Goal: Task Accomplishment & Management: Manage account settings

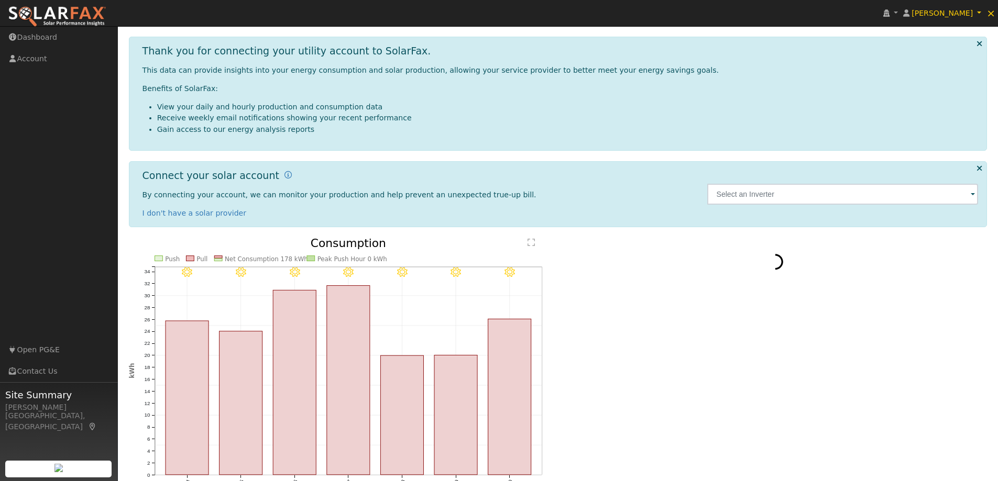
scroll to position [52, 0]
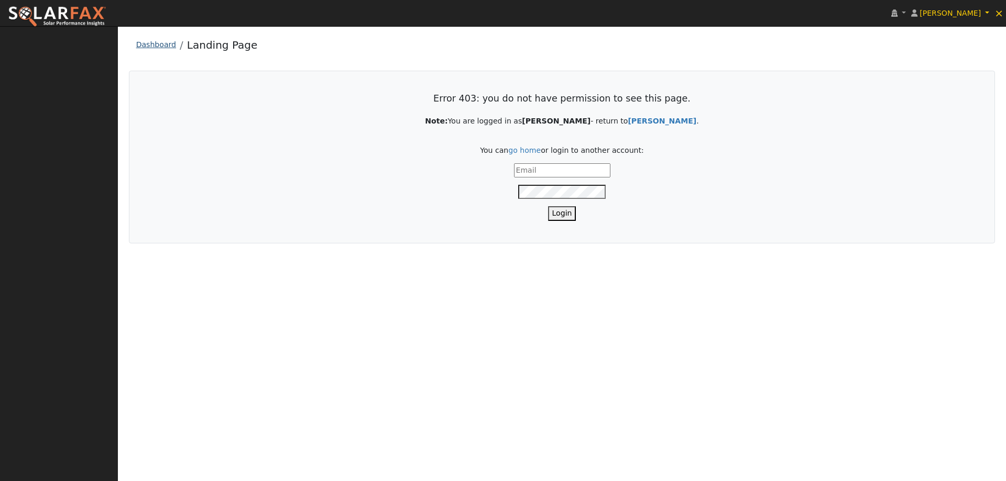
click at [146, 40] on link "Dashboard" at bounding box center [156, 44] width 40 height 8
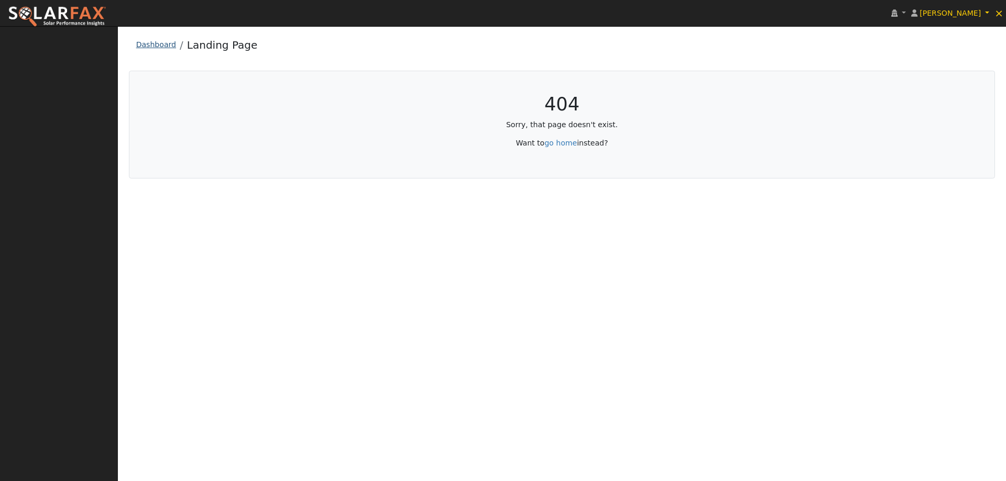
click at [155, 42] on link "Dashboard" at bounding box center [156, 44] width 40 height 8
click at [159, 48] on link "Dashboard" at bounding box center [156, 44] width 40 height 8
click at [95, 13] on img at bounding box center [57, 17] width 98 height 22
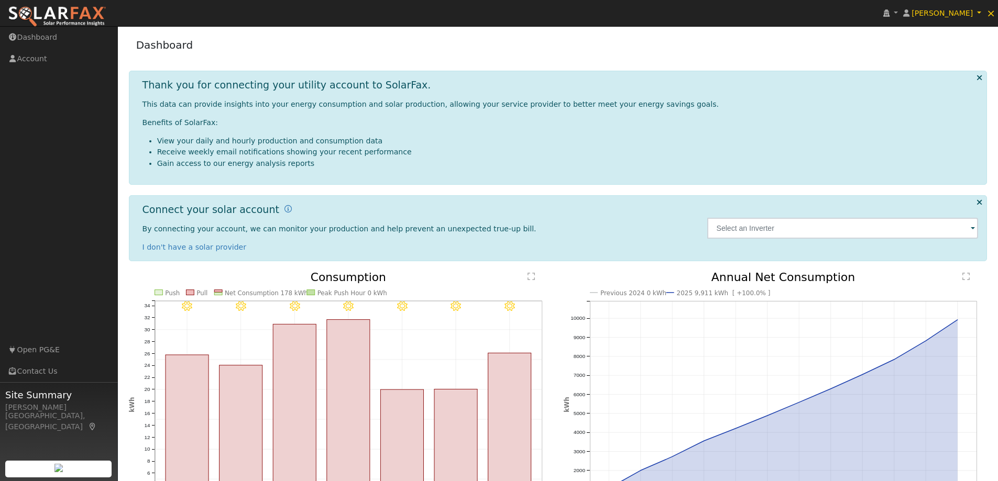
click at [43, 22] on img at bounding box center [57, 17] width 98 height 22
click at [995, 13] on span "×" at bounding box center [991, 13] width 9 height 13
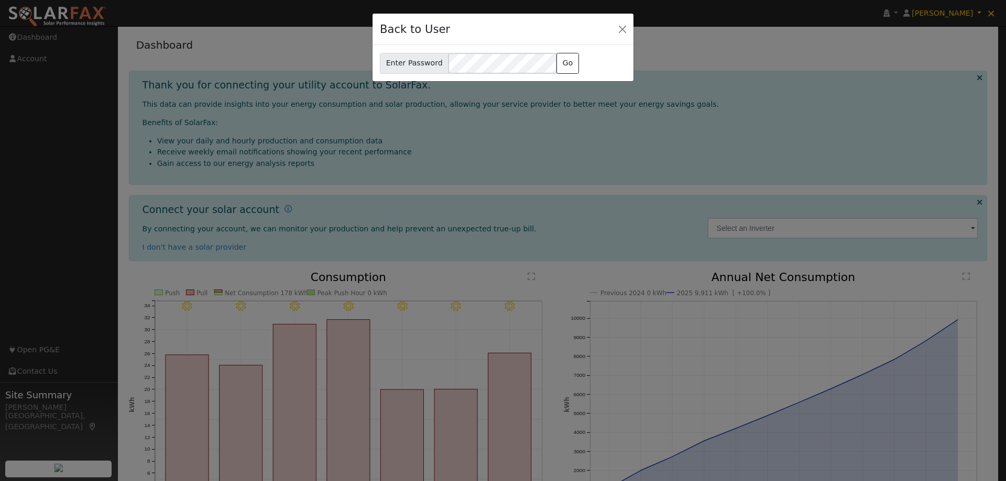
click at [605, 30] on div "Back to User" at bounding box center [503, 30] width 261 height 32
drag, startPoint x: 972, startPoint y: 15, endPoint x: 746, endPoint y: 15, distance: 225.8
click at [964, 15] on div "Back to User Enter Password Go" at bounding box center [503, 240] width 1006 height 481
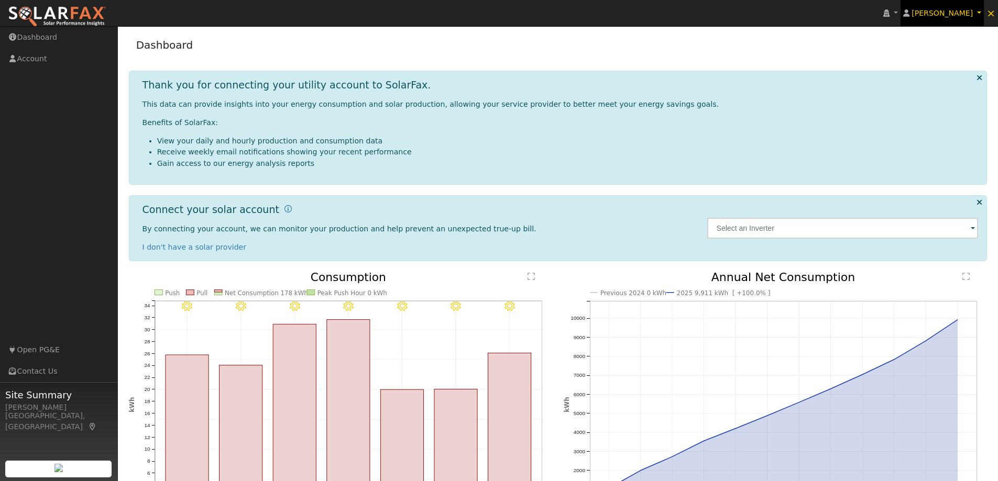
click at [928, 15] on span "[PERSON_NAME]" at bounding box center [942, 13] width 61 height 8
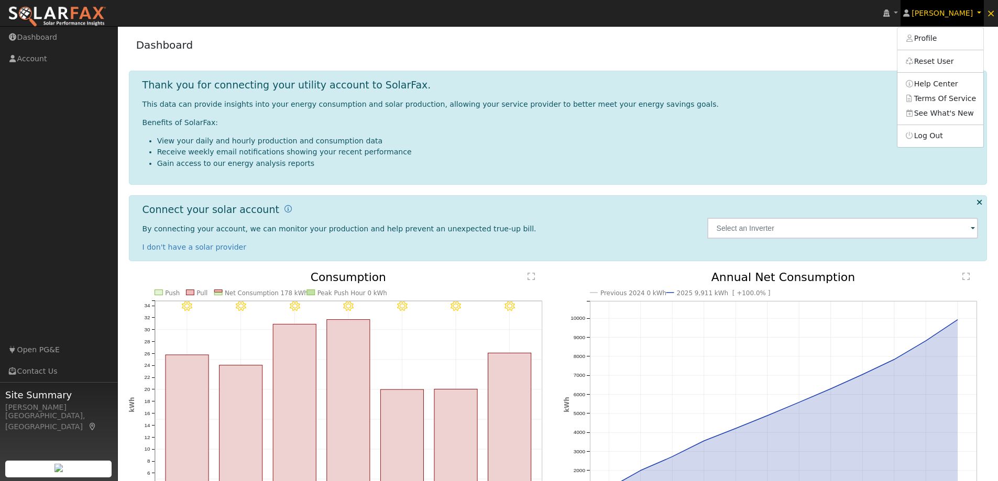
click at [969, 9] on span "[PERSON_NAME]" at bounding box center [942, 13] width 61 height 8
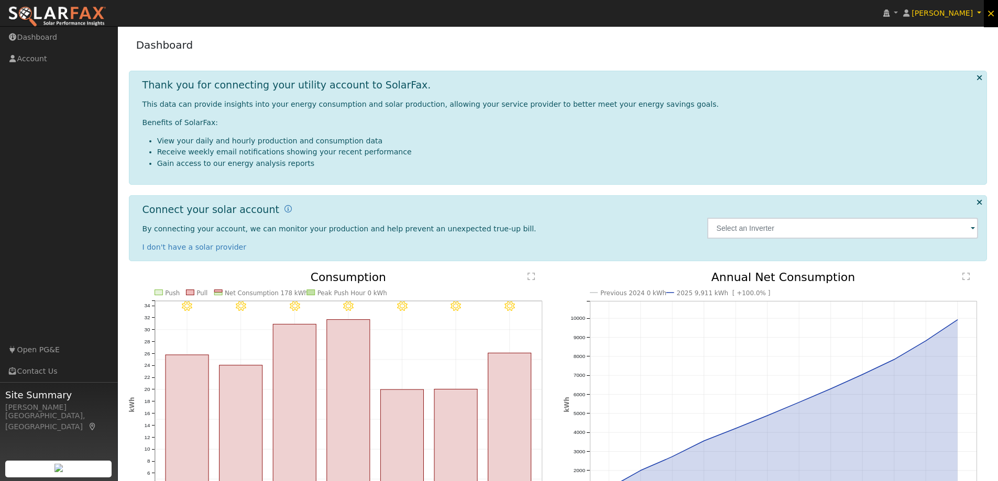
click at [994, 14] on span "×" at bounding box center [991, 13] width 9 height 13
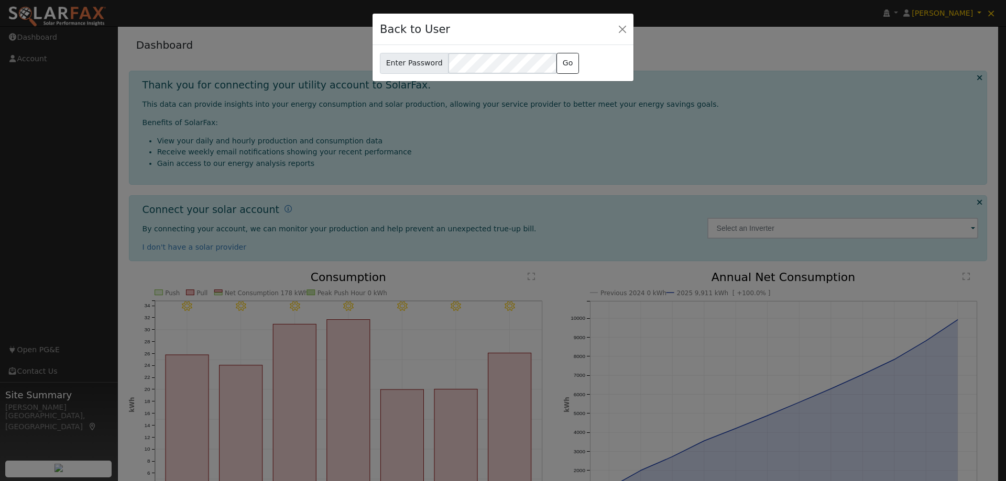
drag, startPoint x: 913, startPoint y: 15, endPoint x: 872, endPoint y: 21, distance: 40.8
click at [913, 15] on div "Back to User Enter Password Go" at bounding box center [503, 240] width 1006 height 481
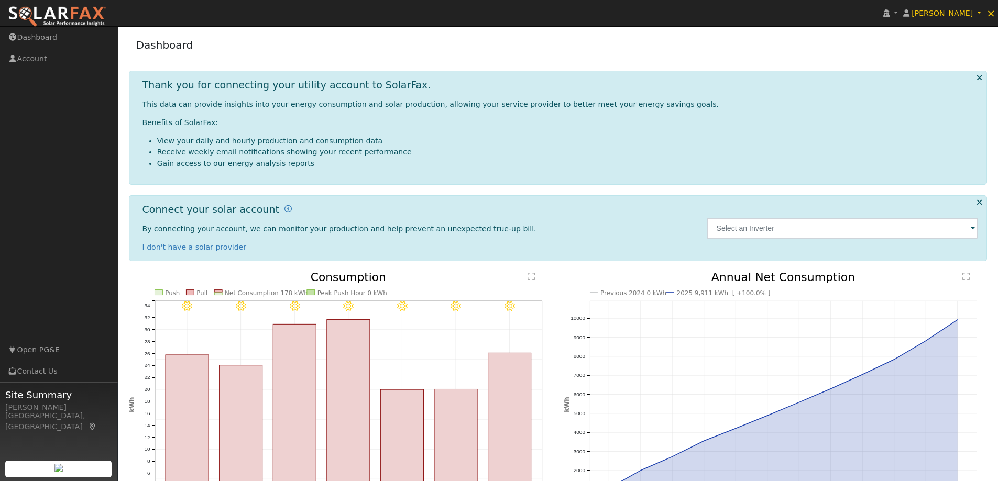
click at [98, 25] on img at bounding box center [57, 17] width 98 height 22
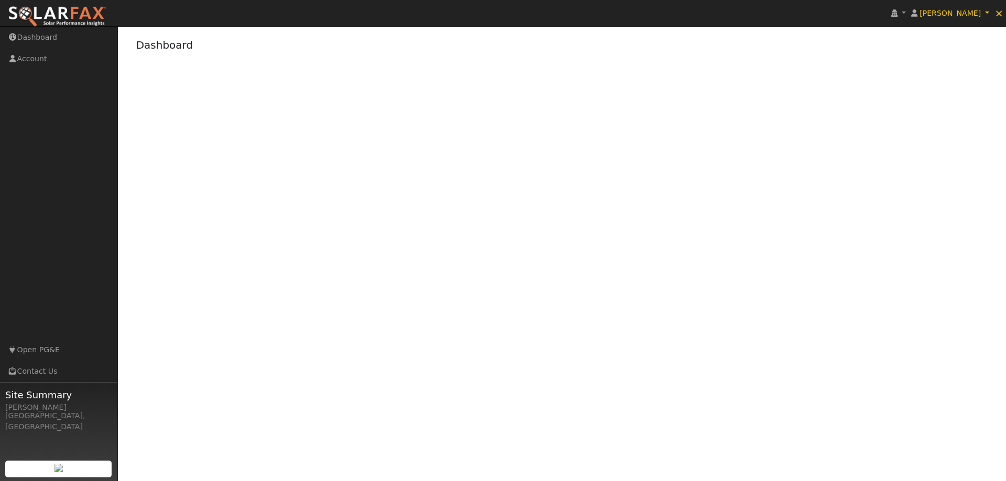
click at [89, 15] on img at bounding box center [57, 17] width 98 height 22
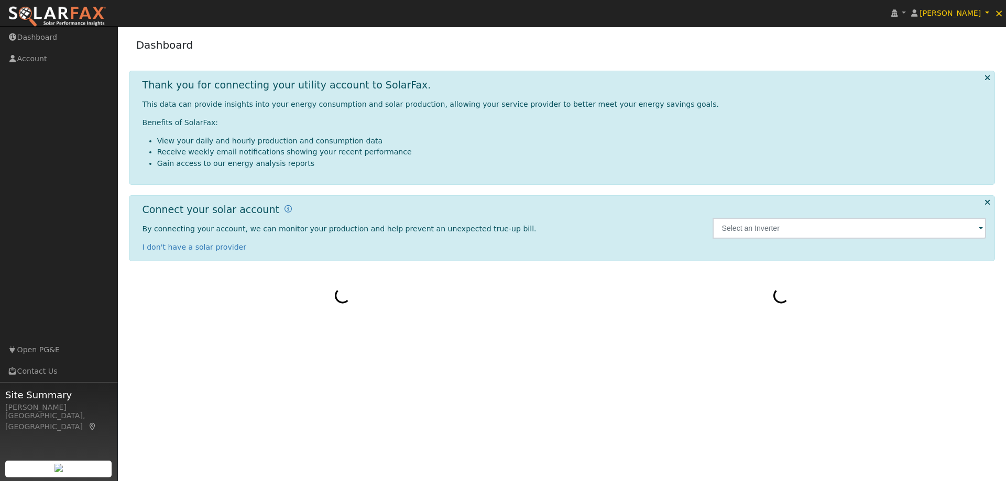
click at [88, 12] on img at bounding box center [57, 17] width 98 height 22
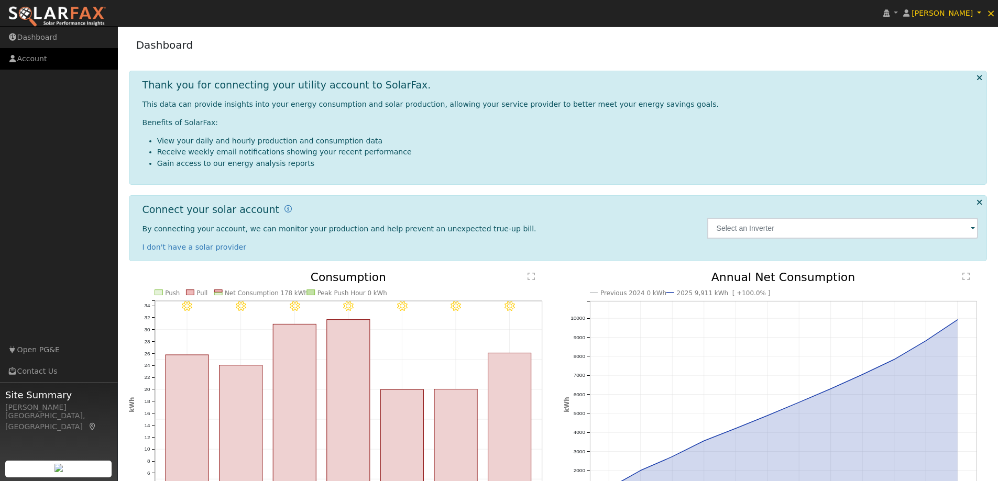
click at [65, 65] on link "Account" at bounding box center [59, 58] width 118 height 21
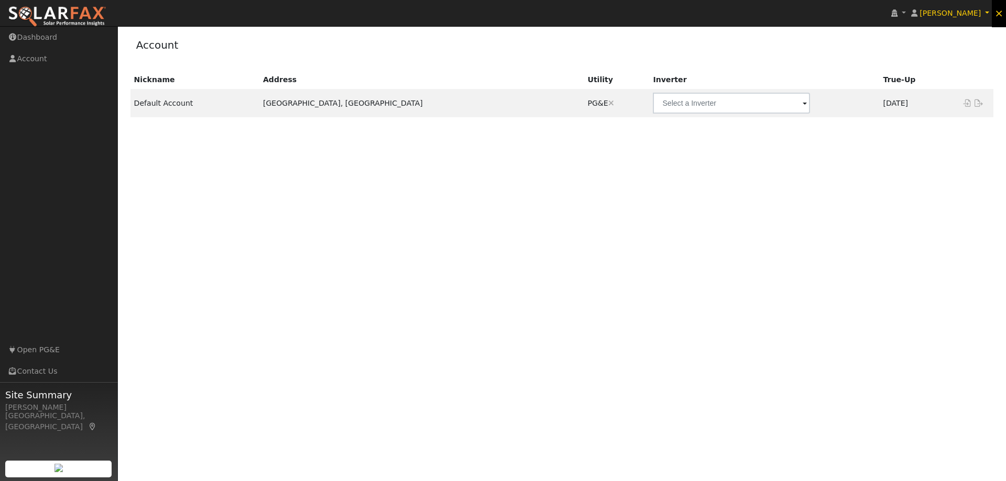
click at [999, 20] on link "×" at bounding box center [999, 13] width 14 height 28
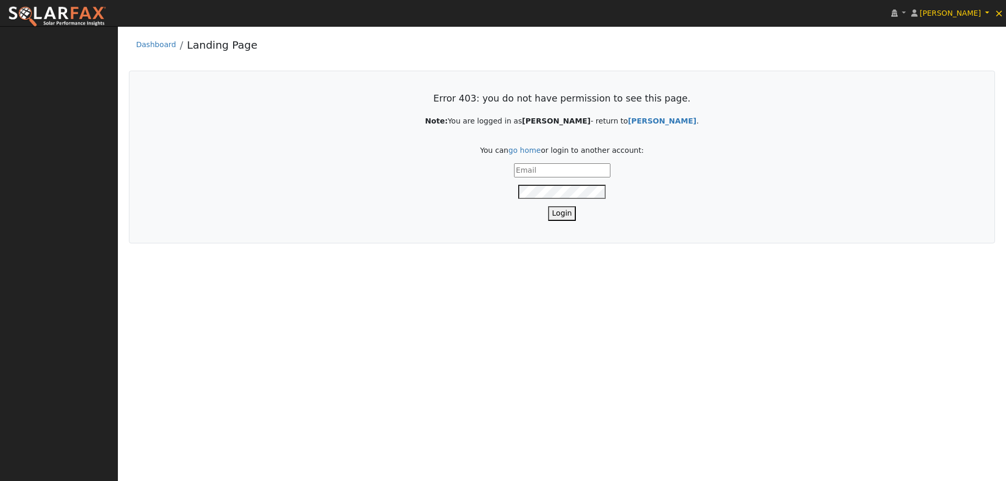
click at [538, 166] on input "text" at bounding box center [562, 170] width 96 height 14
type input "[PERSON_NAME][EMAIL_ADDRESS][PERSON_NAME][DOMAIN_NAME]"
click at [548, 206] on button "Login" at bounding box center [562, 213] width 28 height 14
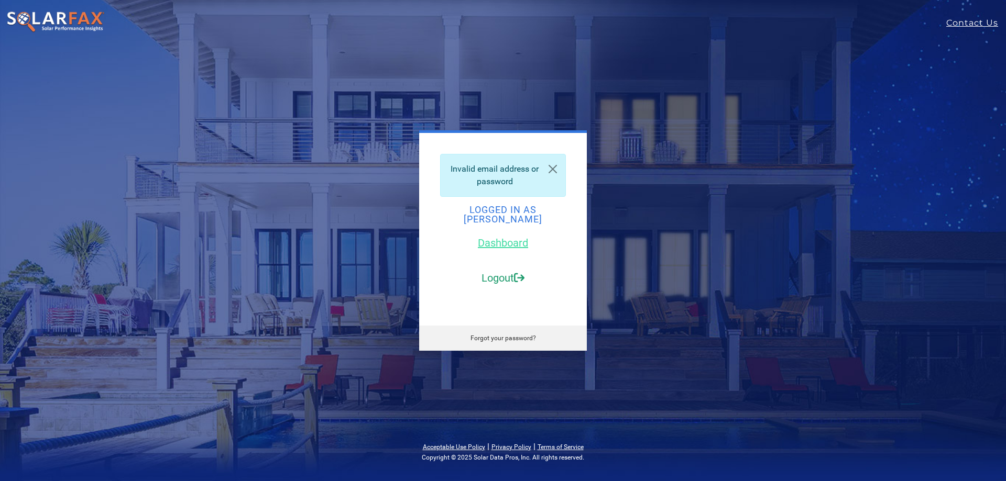
click at [511, 272] on link "Logout" at bounding box center [502, 278] width 43 height 13
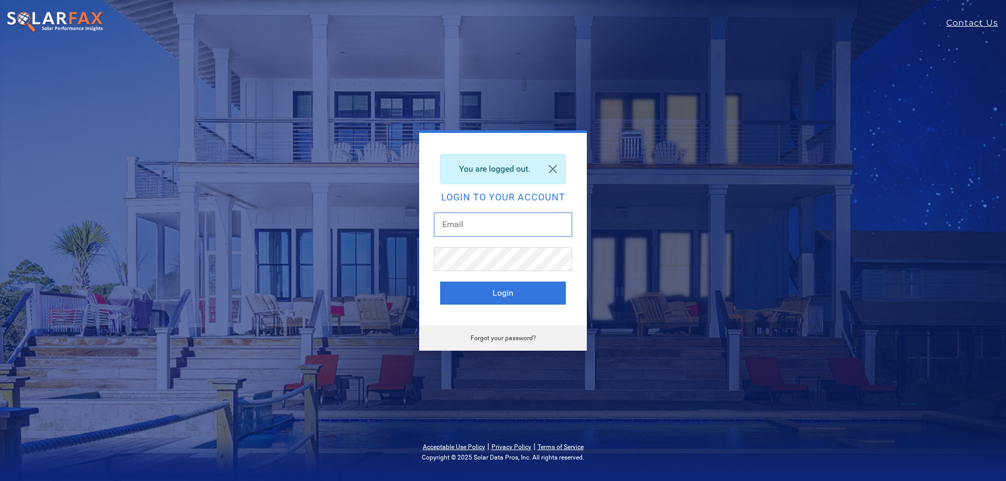
click at [498, 233] on input "text" at bounding box center [503, 225] width 138 height 24
type input "[PERSON_NAME][EMAIL_ADDRESS][PERSON_NAME][DOMAIN_NAME]"
click at [440, 282] on button "Login" at bounding box center [503, 293] width 126 height 23
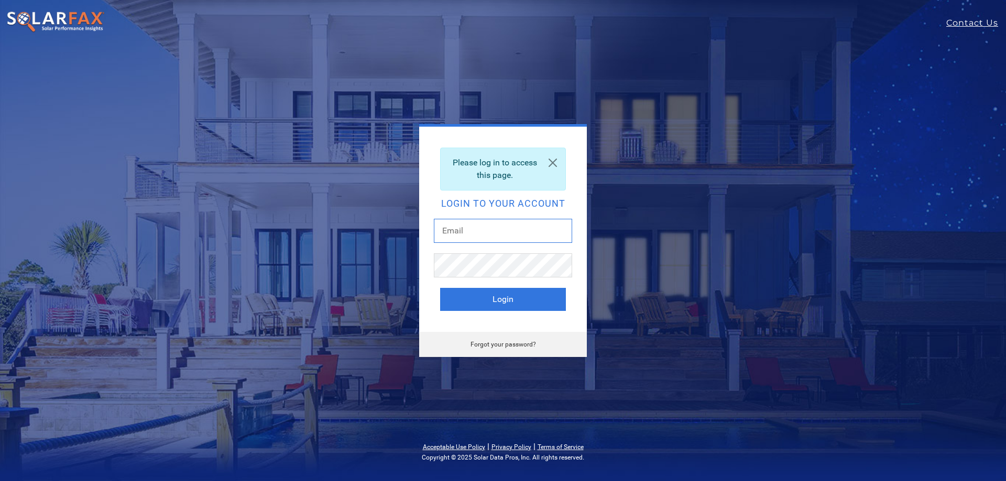
click at [515, 238] on input "text" at bounding box center [503, 231] width 138 height 24
type input "[PERSON_NAME][EMAIL_ADDRESS][PERSON_NAME][DOMAIN_NAME]"
click at [440, 288] on button "Login" at bounding box center [503, 299] width 126 height 23
click at [527, 343] on link "Forgot your password?" at bounding box center [502, 344] width 65 height 7
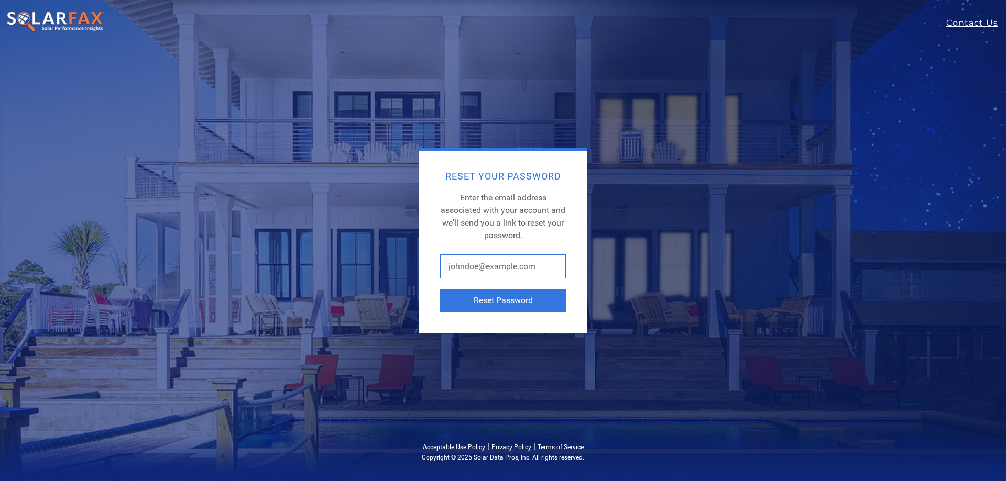
click at [485, 269] on input "text" at bounding box center [503, 267] width 126 height 24
type input "lilliana.cruz@ambrosesolar.com"
click at [507, 300] on button "Reset Password" at bounding box center [503, 300] width 126 height 23
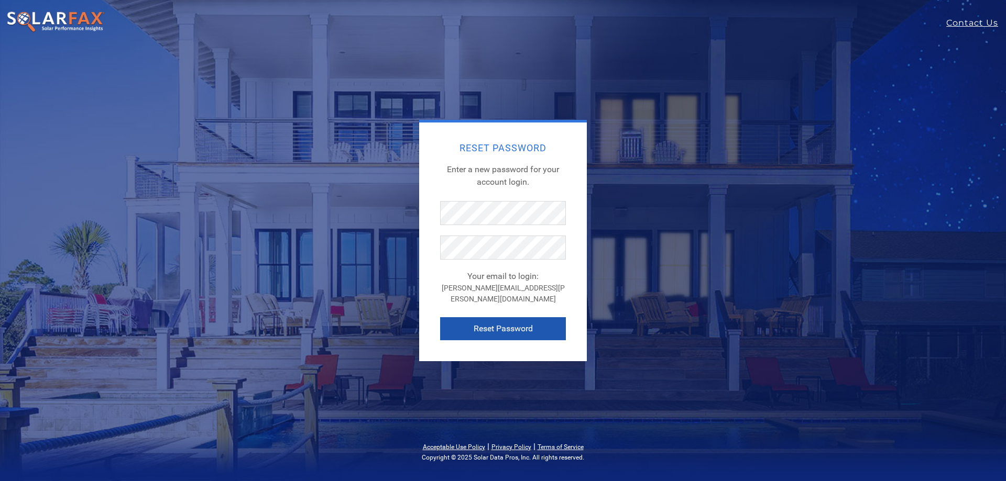
click at [514, 317] on button "Reset Password" at bounding box center [503, 328] width 126 height 23
